Goal: Information Seeking & Learning: Learn about a topic

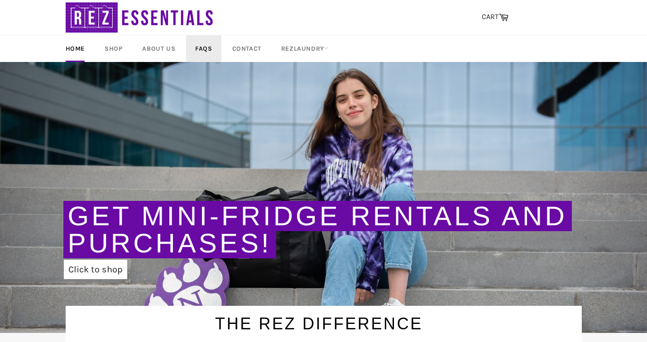
click at [199, 40] on link "FAQs" at bounding box center [203, 48] width 35 height 27
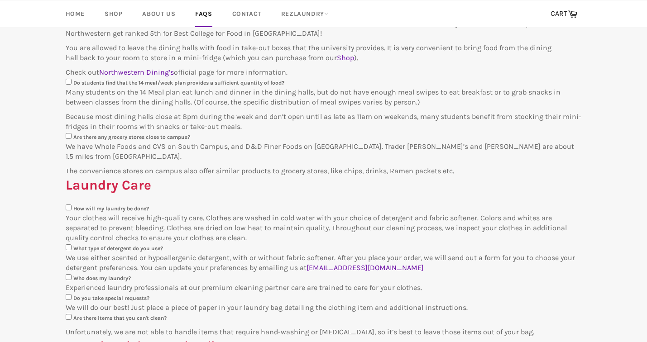
scroll to position [808, 0]
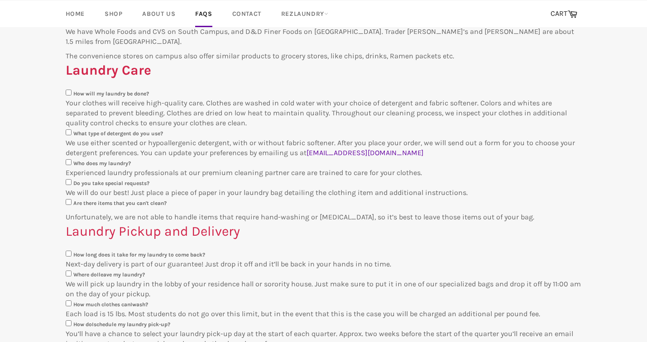
click at [67, 159] on input "W ho does my laundry?" at bounding box center [69, 162] width 6 height 6
checkbox input "false"
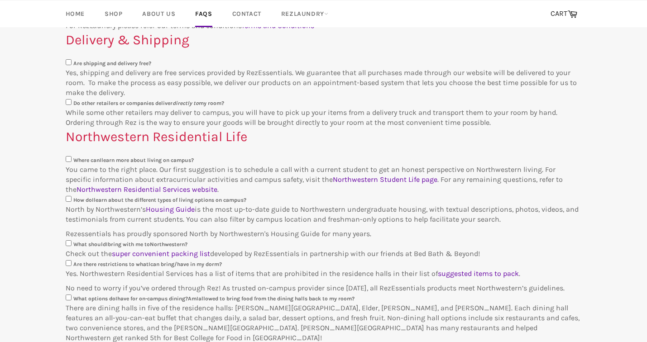
scroll to position [0, 0]
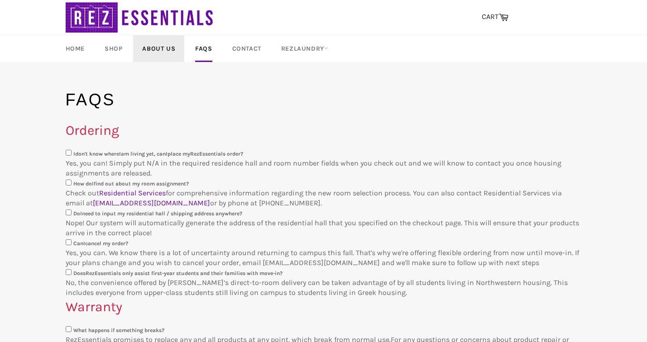
click at [154, 48] on link "About Us" at bounding box center [158, 48] width 51 height 27
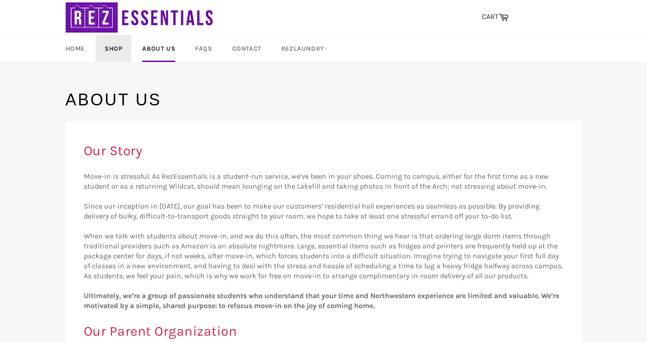
click at [122, 43] on link "Shop" at bounding box center [114, 48] width 36 height 27
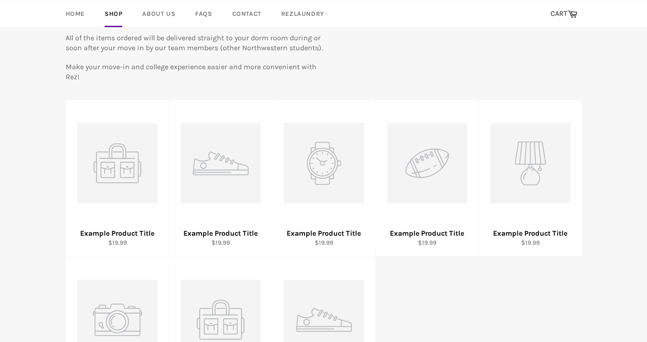
scroll to position [94, 0]
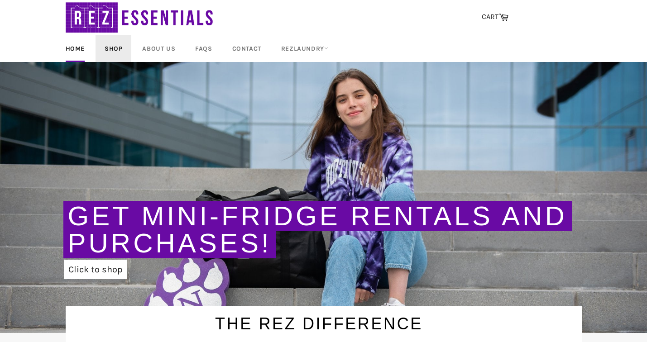
click at [115, 42] on link "Shop" at bounding box center [114, 48] width 36 height 27
